Goal: Information Seeking & Learning: Learn about a topic

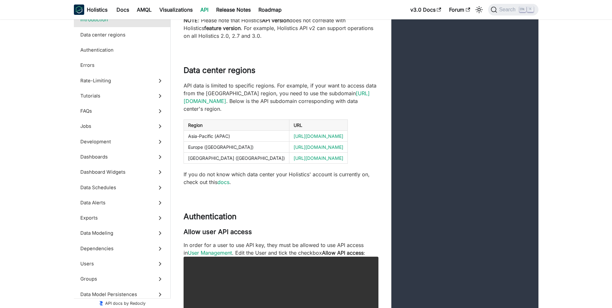
scroll to position [35, 0]
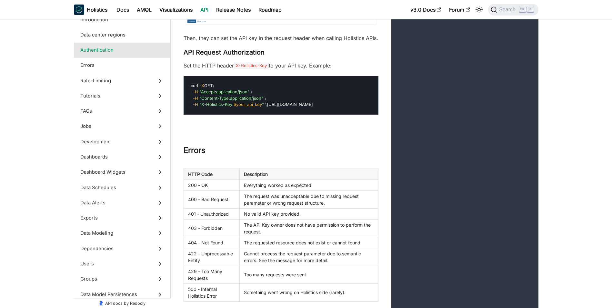
scroll to position [613, 0]
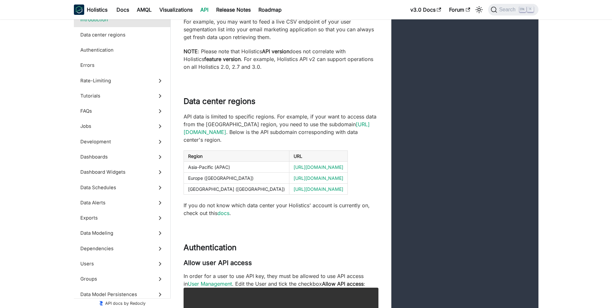
scroll to position [106, 0]
